Goal: Obtain resource: Download file/media

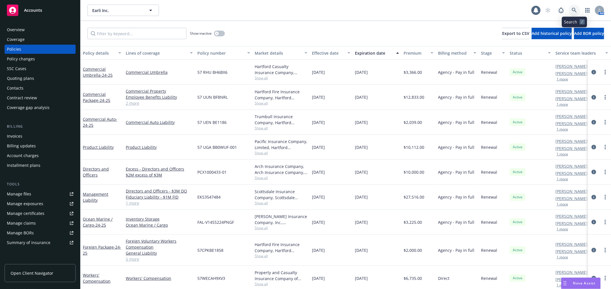
scroll to position [32, 0]
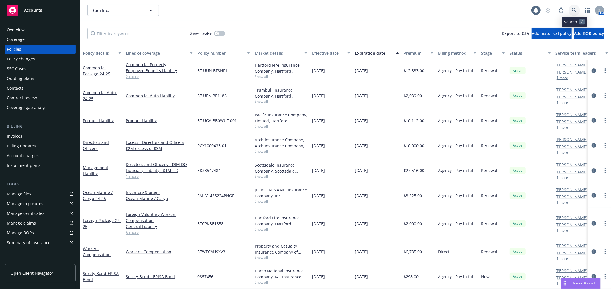
click at [571, 9] on link at bounding box center [574, 10] width 11 height 11
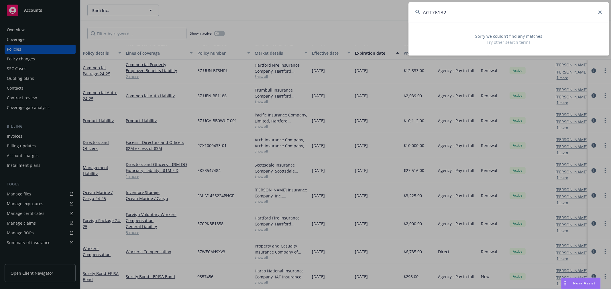
click at [480, 18] on input "AGT76132" at bounding box center [509, 12] width 201 height 21
click at [480, 17] on input "AGT76132" at bounding box center [509, 12] width 201 height 21
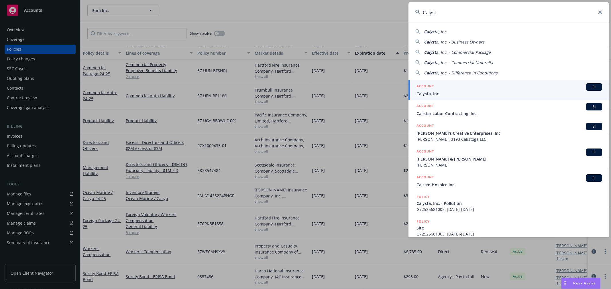
type input "Calyst"
click at [458, 93] on span "Calysta, Inc." at bounding box center [510, 94] width 186 height 6
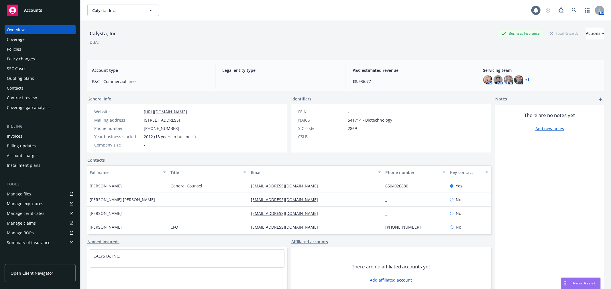
click at [32, 138] on div "Invoices" at bounding box center [40, 136] width 66 height 9
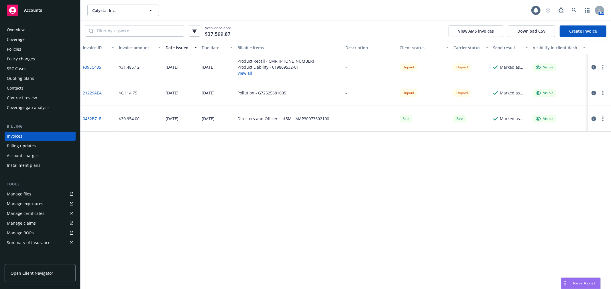
click at [89, 93] on link "21229AEA" at bounding box center [92, 93] width 19 height 6
click at [26, 46] on div "Policies" at bounding box center [40, 49] width 66 height 9
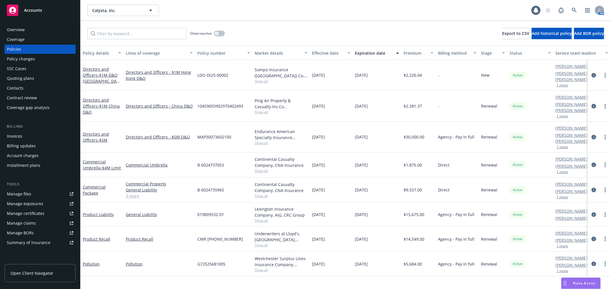
drag, startPoint x: 93, startPoint y: 246, endPoint x: 85, endPoint y: 242, distance: 9.0
click at [92, 262] on link "Pollution" at bounding box center [91, 264] width 17 height 5
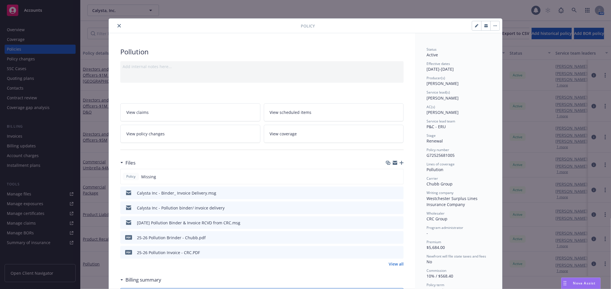
click at [396, 208] on icon "preview file" at bounding box center [398, 208] width 5 height 4
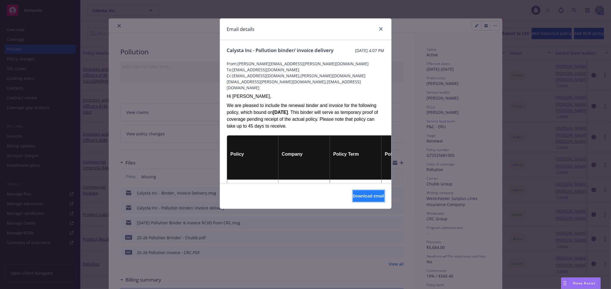
click at [363, 199] on span "Download email" at bounding box center [369, 195] width 32 height 5
drag, startPoint x: 382, startPoint y: 27, endPoint x: 334, endPoint y: 47, distance: 52.3
click at [382, 27] on icon "close" at bounding box center [380, 28] width 3 height 3
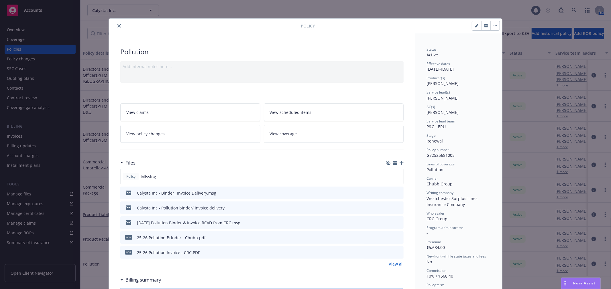
click at [116, 28] on button "close" at bounding box center [119, 25] width 7 height 7
